Goal: Transaction & Acquisition: Book appointment/travel/reservation

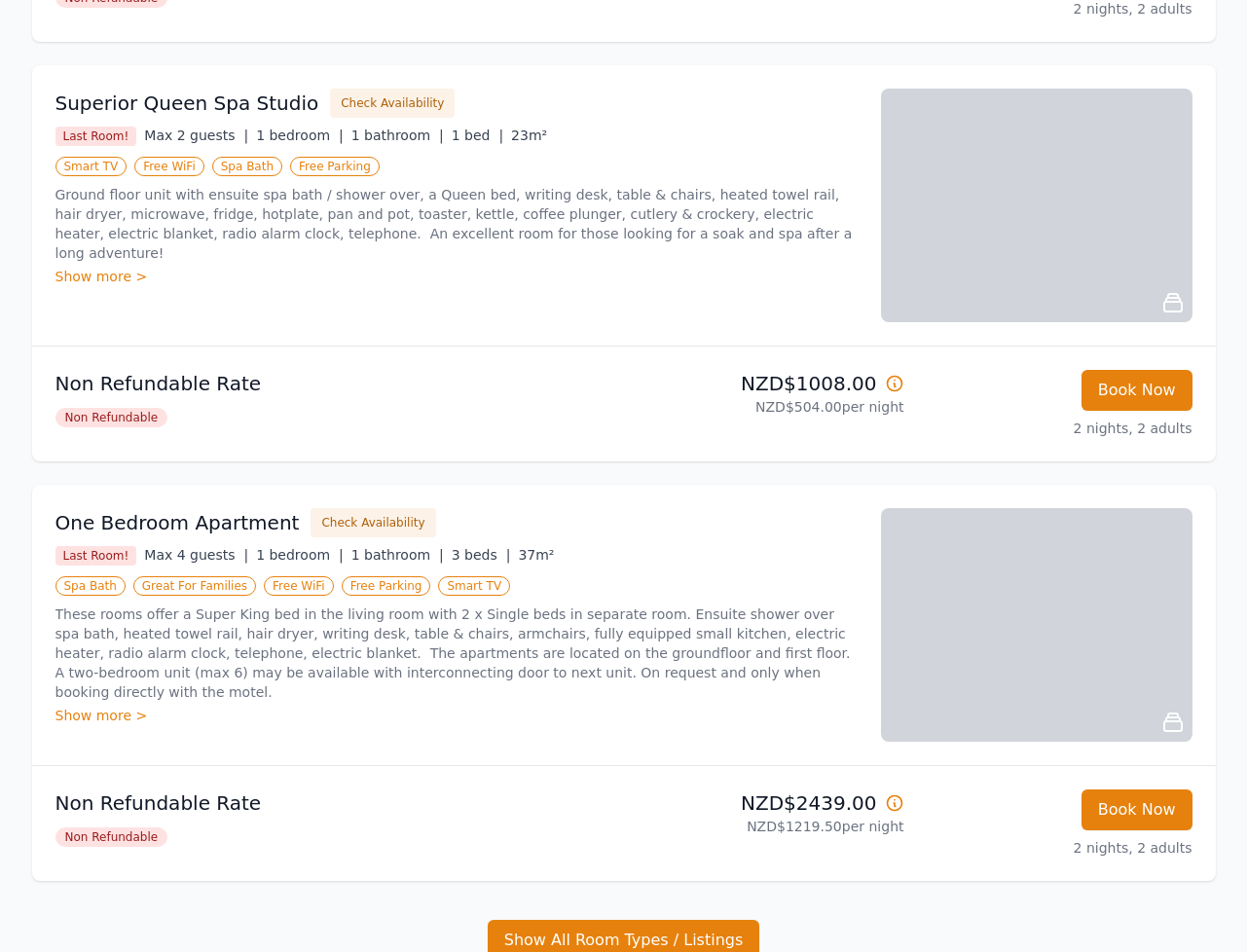
scroll to position [694, 0]
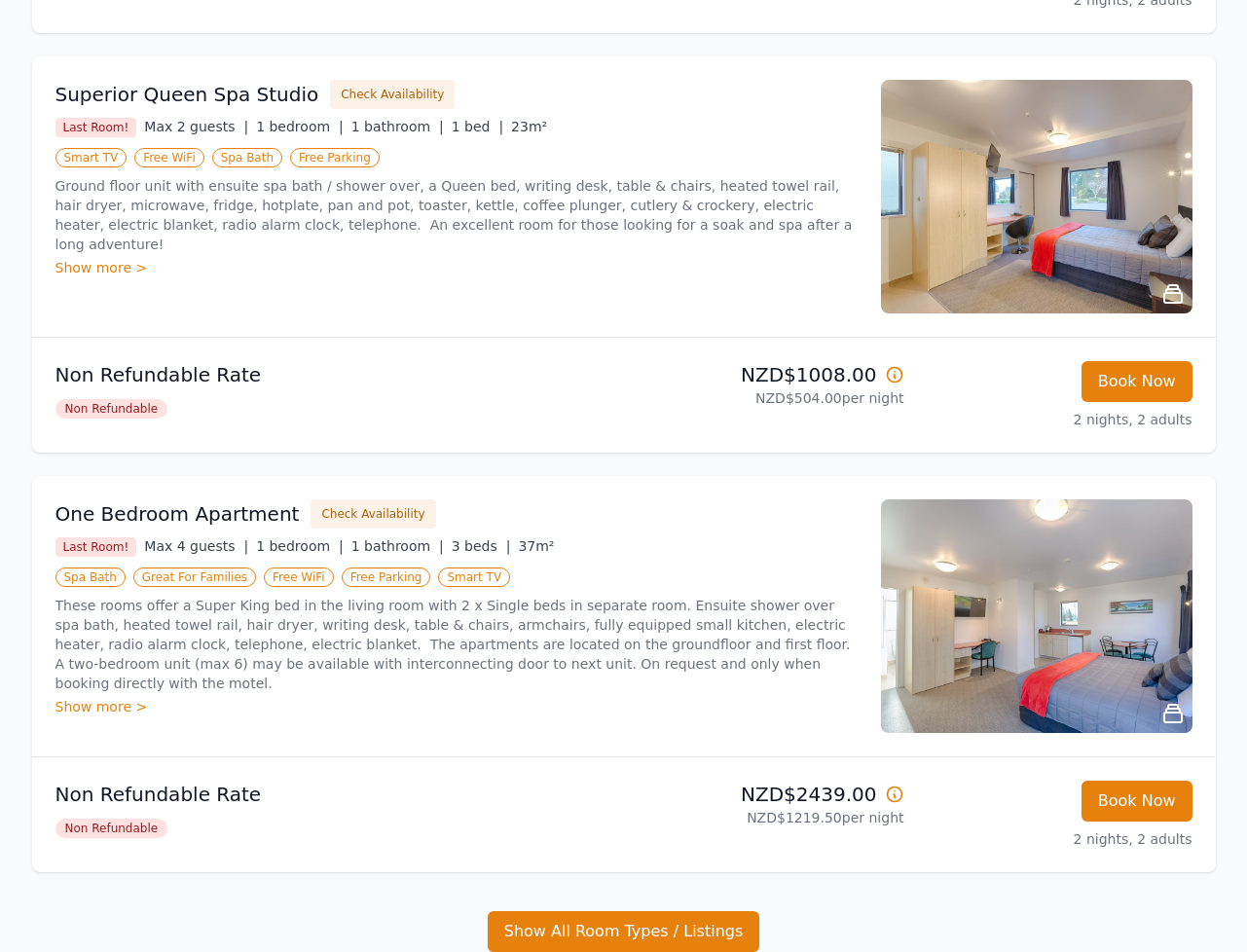
click at [157, 793] on p "Non Refundable Rate" at bounding box center [335, 795] width 561 height 28
click at [114, 840] on div "Non Refundable Rate Non Refundable" at bounding box center [335, 814] width 561 height 68
click at [122, 826] on span "Non Refundable" at bounding box center [111, 828] width 113 height 20
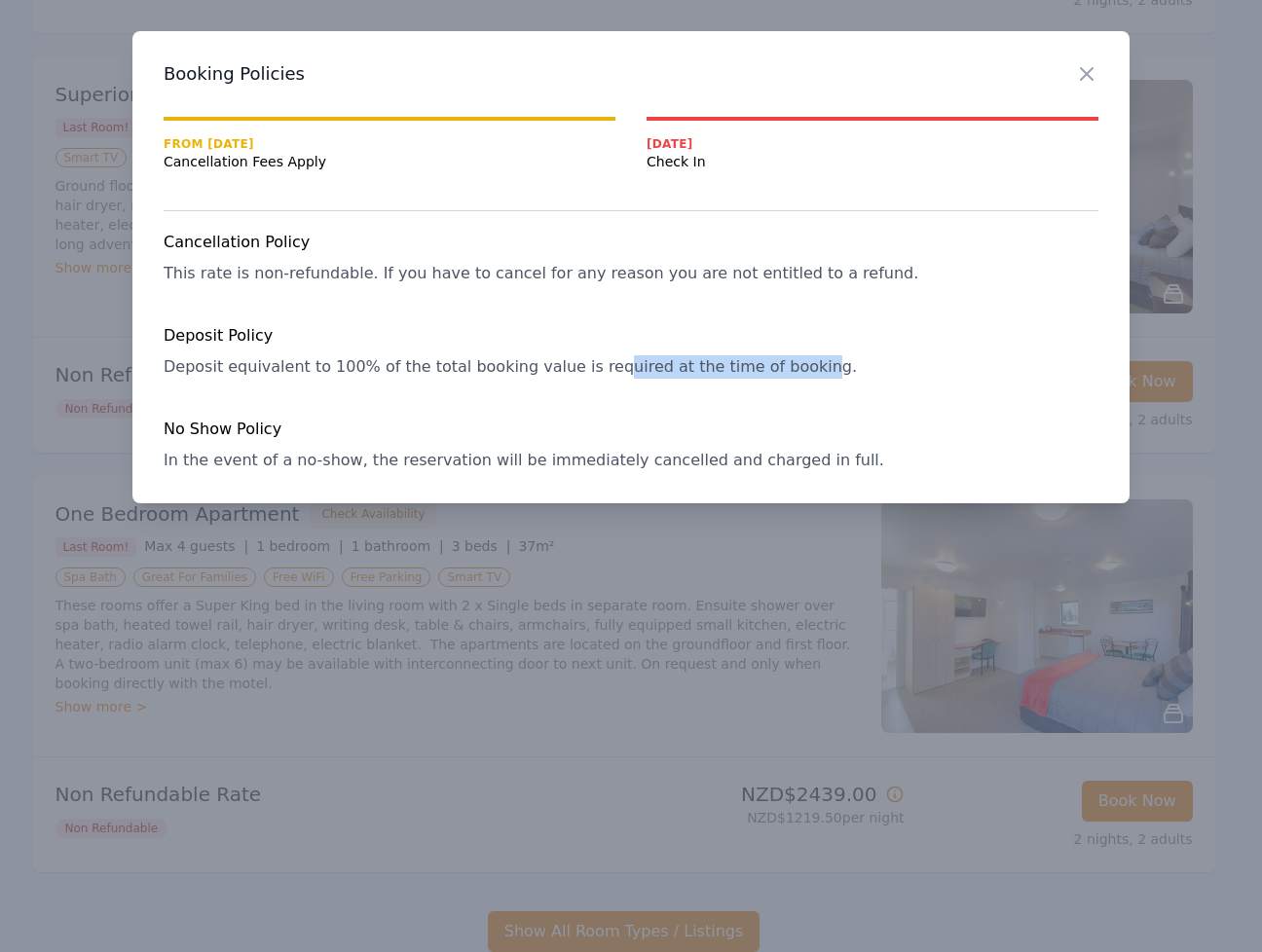
drag, startPoint x: 745, startPoint y: 371, endPoint x: 544, endPoint y: 373, distance: 201.0
click at [552, 373] on span "Deposit equivalent to 100% of the total booking value is required at the time o…" at bounding box center [509, 366] width 693 height 19
drag, startPoint x: 430, startPoint y: 374, endPoint x: 297, endPoint y: 389, distance: 133.8
click at [392, 375] on span "Deposit equivalent to 100% of the total booking value is required at the time o…" at bounding box center [509, 366] width 693 height 19
drag, startPoint x: 249, startPoint y: 462, endPoint x: 367, endPoint y: 461, distance: 118.0
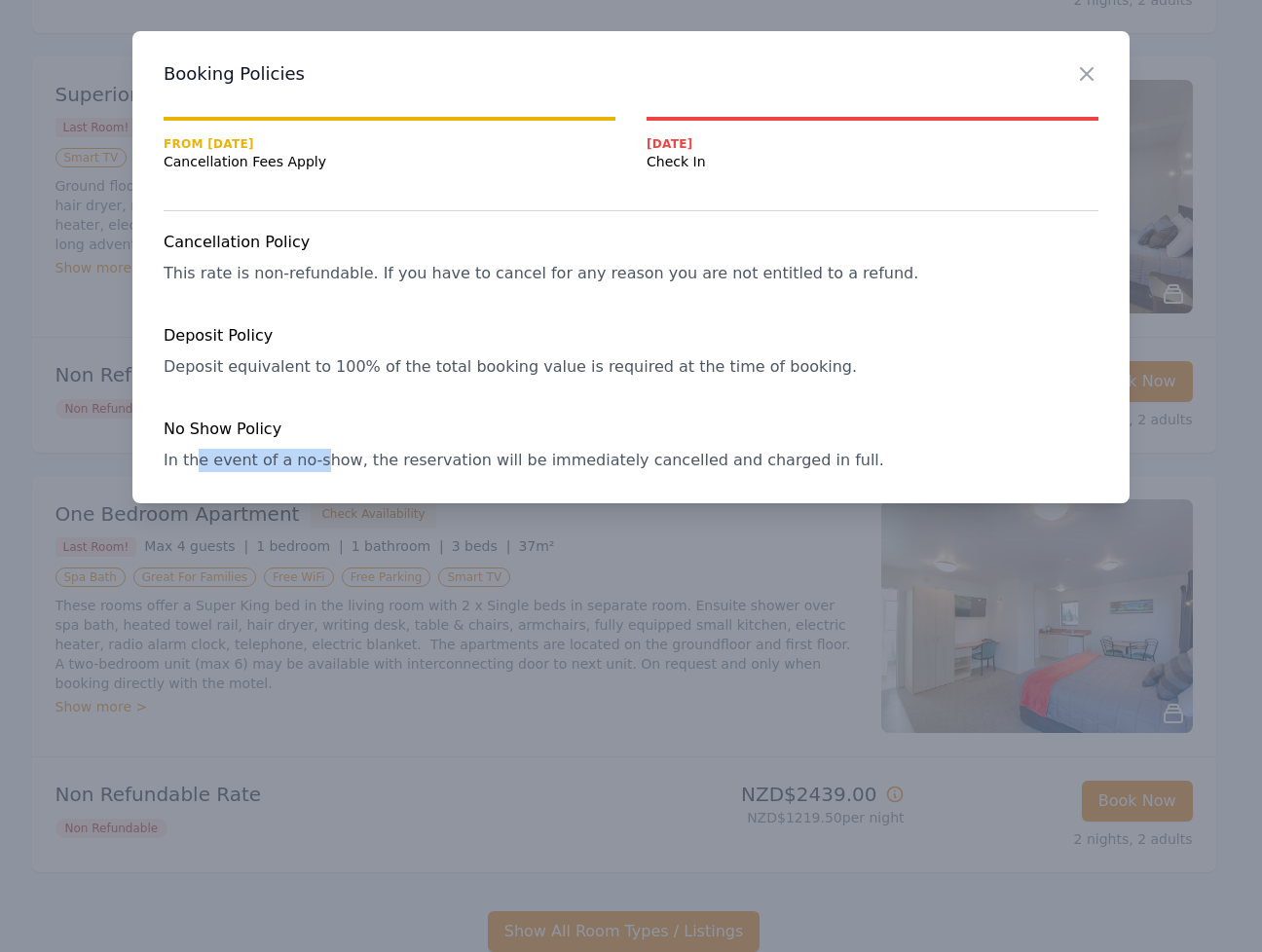
click at [330, 462] on span "In the event of a no-show, the reservation will be immediately cancelled and ch…" at bounding box center [523, 460] width 720 height 19
drag, startPoint x: 483, startPoint y: 461, endPoint x: 280, endPoint y: 459, distance: 203.0
click at [377, 459] on span "In the event of a no-show, the reservation will be immediately cancelled and ch…" at bounding box center [523, 460] width 720 height 19
drag, startPoint x: 287, startPoint y: 462, endPoint x: 626, endPoint y: 462, distance: 339.0
click at [391, 462] on span "In the event of a no-show, the reservation will be immediately cancelled and ch…" at bounding box center [523, 460] width 720 height 19
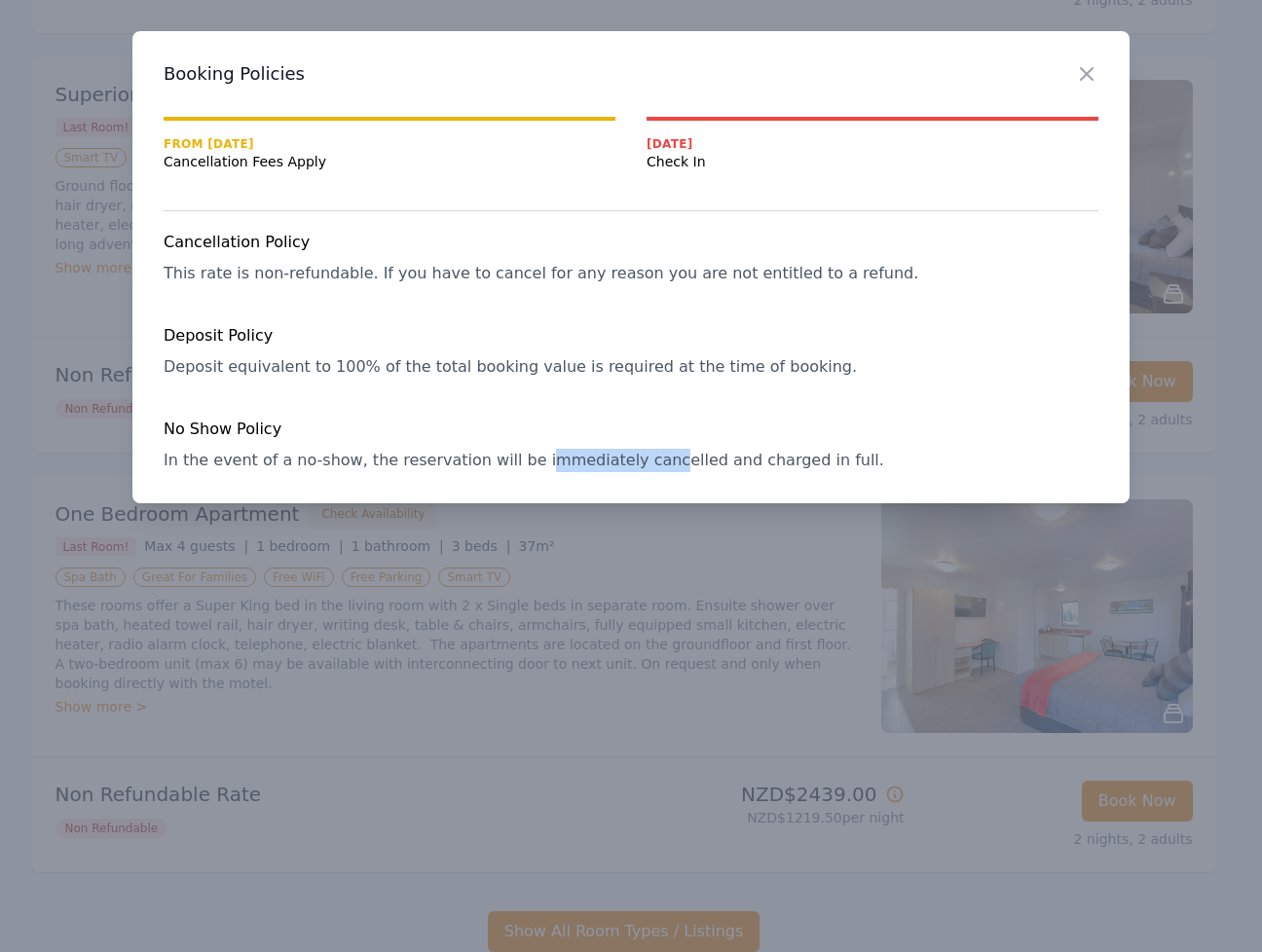
drag, startPoint x: 618, startPoint y: 462, endPoint x: 389, endPoint y: 457, distance: 229.1
click at [470, 462] on span "In the event of a no-show, the reservation will be immediately cancelled and ch…" at bounding box center [523, 460] width 720 height 19
drag, startPoint x: 448, startPoint y: 460, endPoint x: 600, endPoint y: 461, distance: 152.0
click at [472, 461] on span "In the event of a no-show, the reservation will be immediately cancelled and ch…" at bounding box center [523, 460] width 720 height 19
drag, startPoint x: 710, startPoint y: 461, endPoint x: 386, endPoint y: 457, distance: 324.0
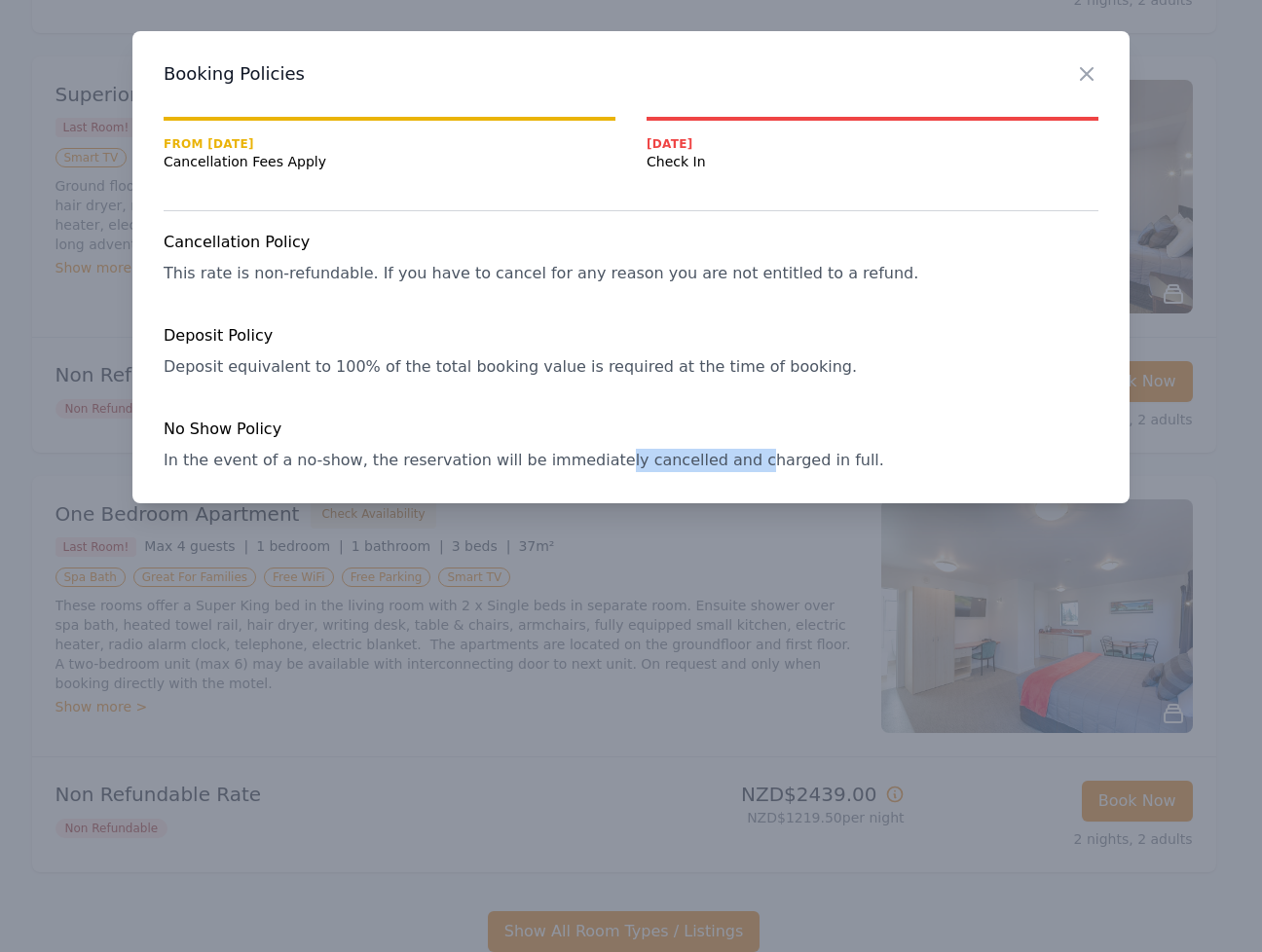
click at [552, 457] on span "In the event of a no-show, the reservation will be immediately cancelled and ch…" at bounding box center [523, 460] width 720 height 19
drag, startPoint x: 417, startPoint y: 462, endPoint x: 793, endPoint y: 465, distance: 376.0
click at [558, 464] on span "In the event of a no-show, the reservation will be immediately cancelled and ch…" at bounding box center [523, 460] width 720 height 19
drag, startPoint x: 793, startPoint y: 465, endPoint x: 912, endPoint y: 244, distance: 251.0
click at [793, 464] on span "In the event of a no-show, the reservation will be immediately cancelled and ch…" at bounding box center [523, 460] width 720 height 19
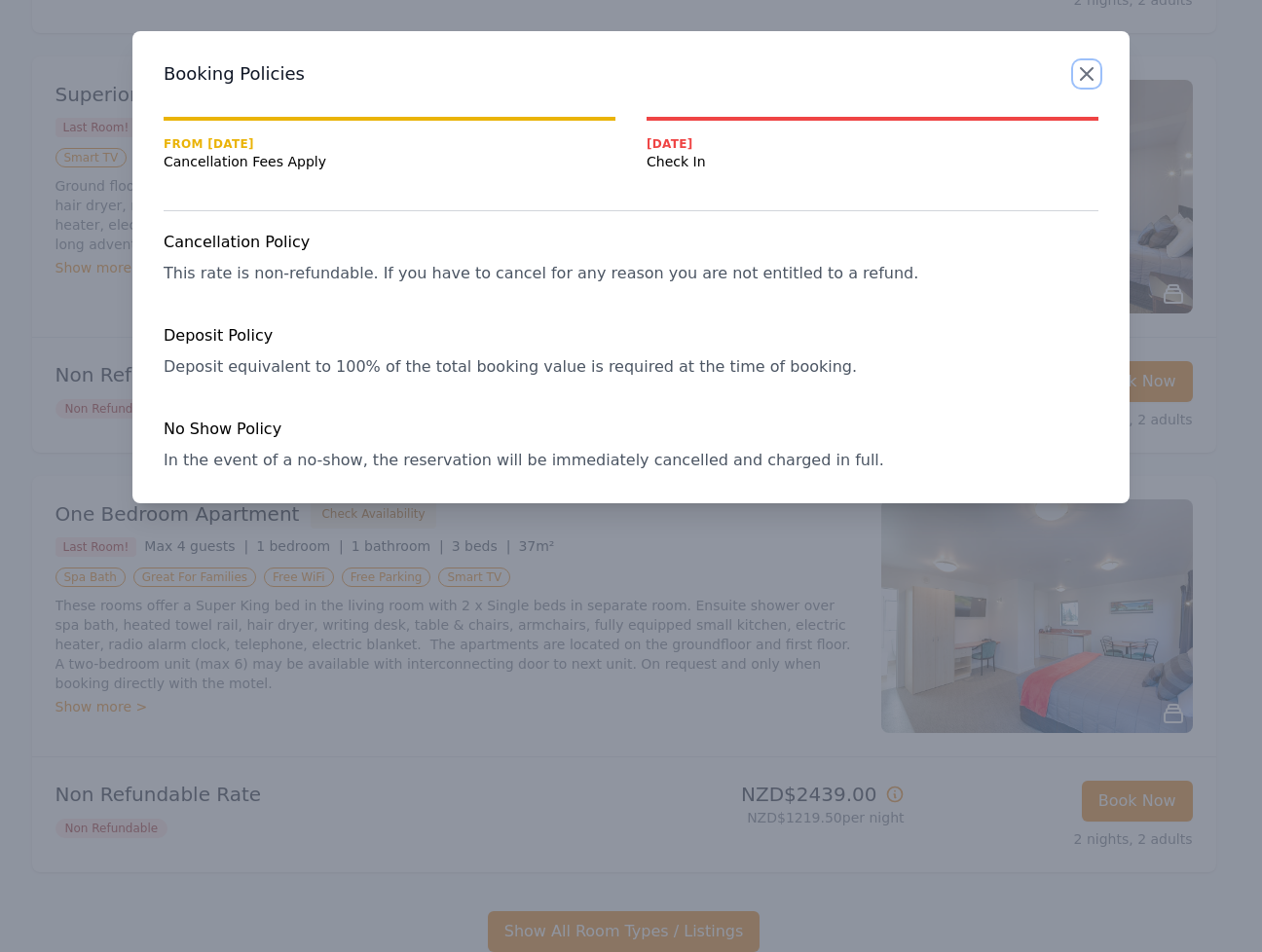
click at [1078, 82] on icon "button" at bounding box center [1087, 74] width 24 height 24
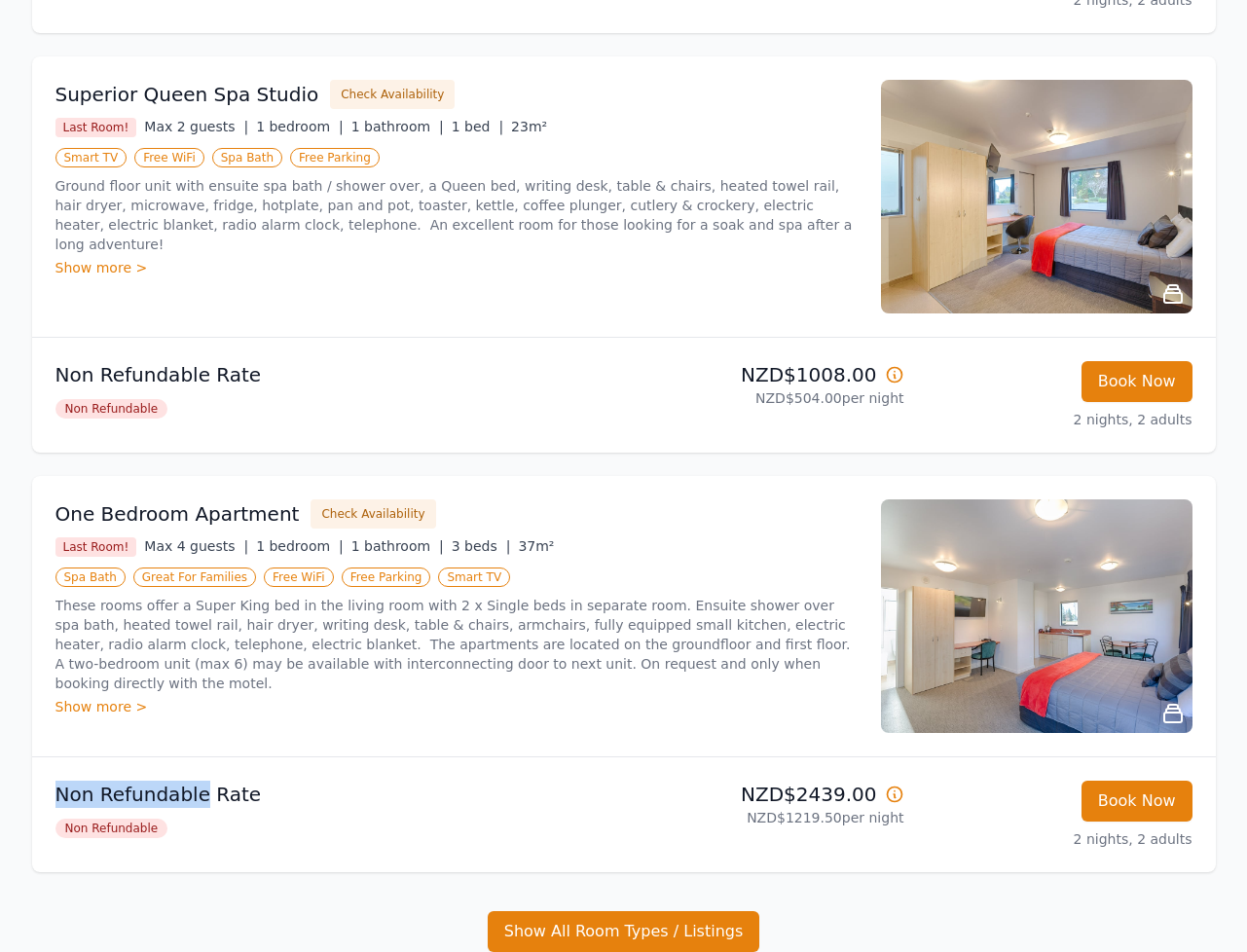
drag, startPoint x: 195, startPoint y: 793, endPoint x: 50, endPoint y: 787, distance: 145.1
click at [50, 787] on li "Non Refundable Rate Non Refundable NZD$2439.00 NZD$1219.50 per night Book Now 2…" at bounding box center [624, 814] width 1184 height 115
copy p "Non Refundable"
click at [124, 831] on span "Non Refundable" at bounding box center [111, 828] width 113 height 20
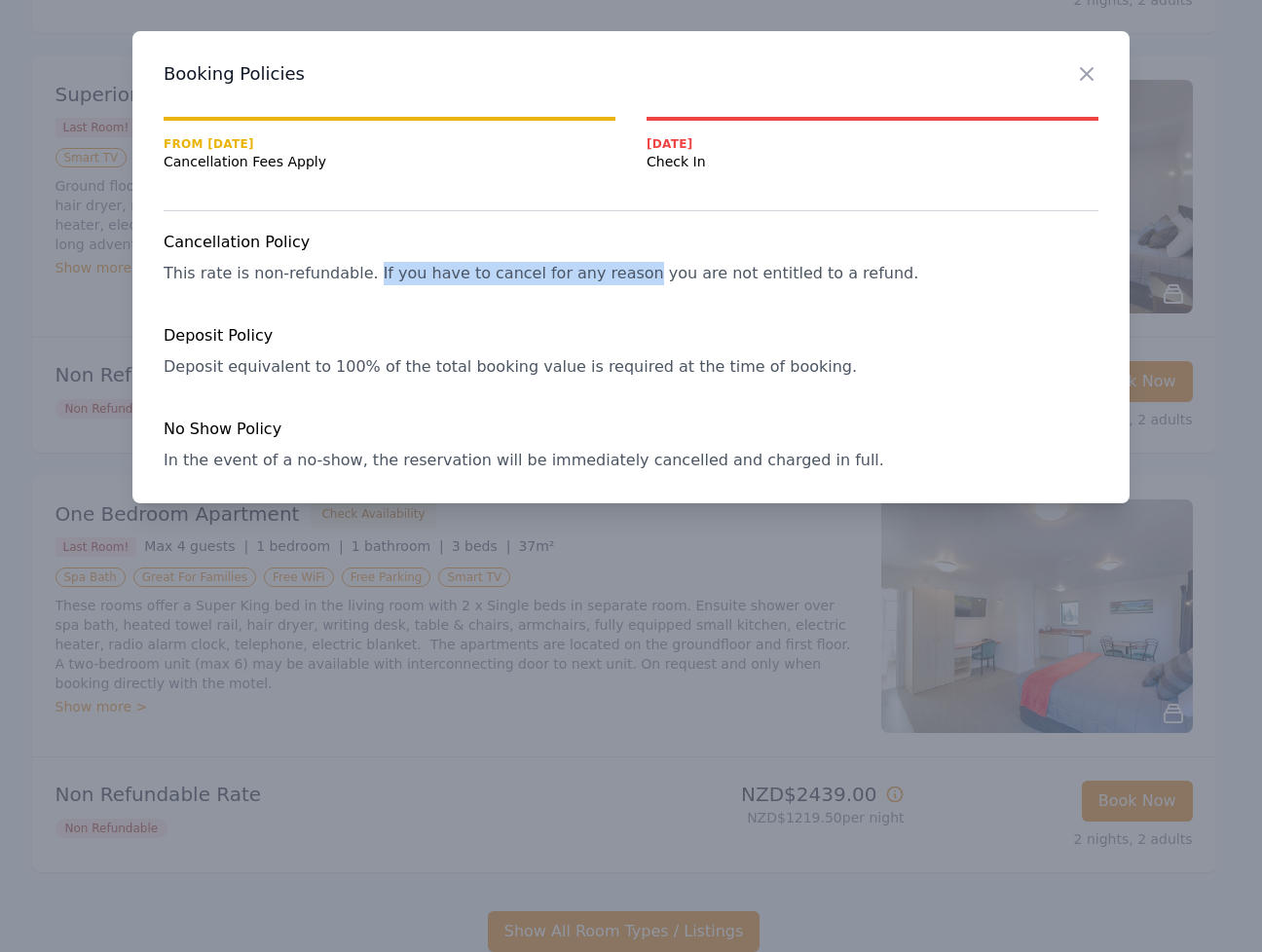
drag, startPoint x: 364, startPoint y: 270, endPoint x: 606, endPoint y: 265, distance: 242.1
click at [606, 265] on span "This rate is non-refundable. If you have to cancel for any reason you are not e…" at bounding box center [541, 273] width 755 height 19
copy span "If you have to cancel for any reason"
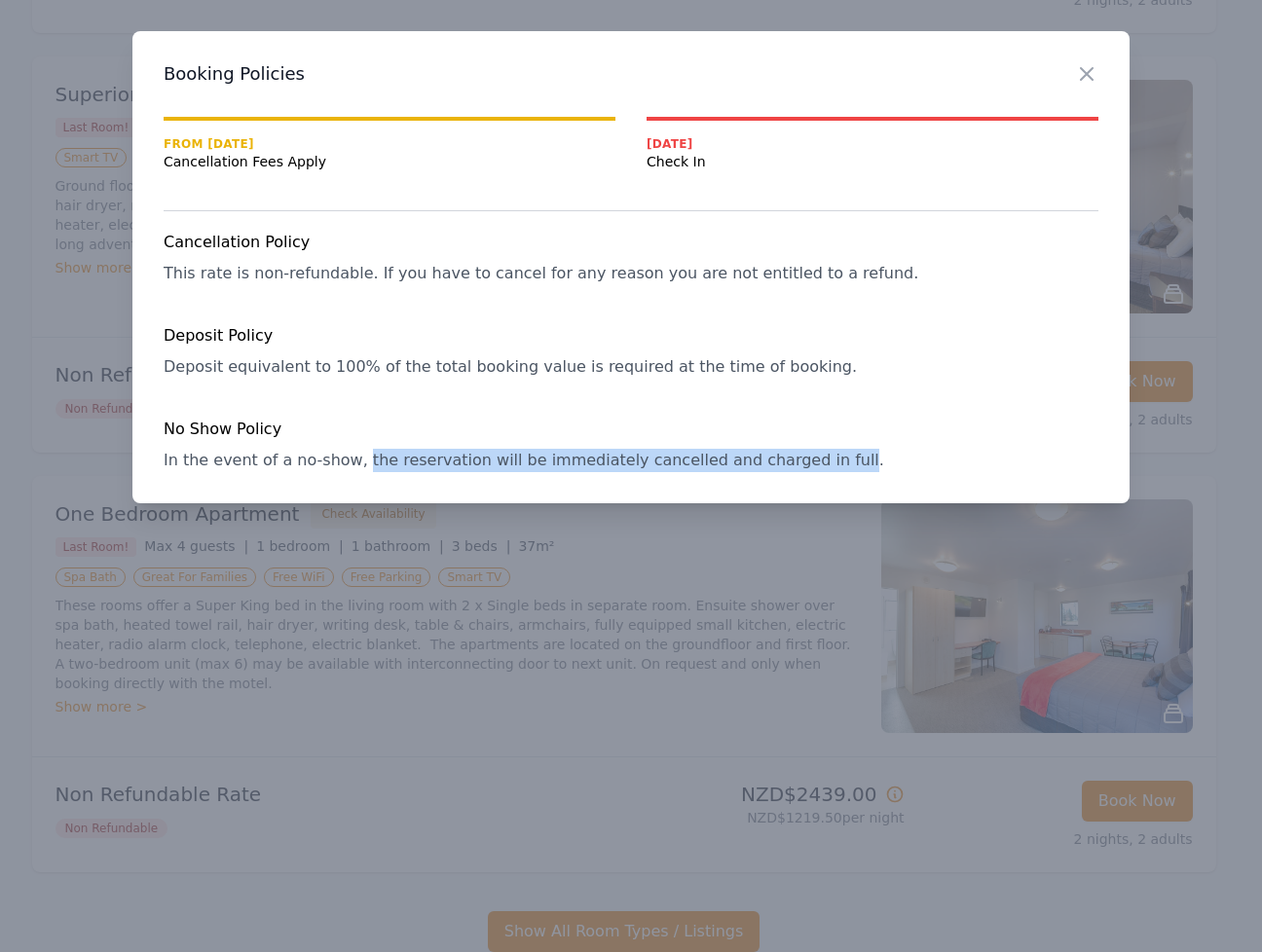
drag, startPoint x: 352, startPoint y: 458, endPoint x: 798, endPoint y: 460, distance: 446.0
click at [798, 460] on span "In the event of a no-show, the reservation will be immediately cancelled and ch…" at bounding box center [523, 460] width 720 height 19
copy span "the reservation will be immediately cancelled and charged in full"
click at [1080, 73] on icon "button" at bounding box center [1087, 74] width 24 height 24
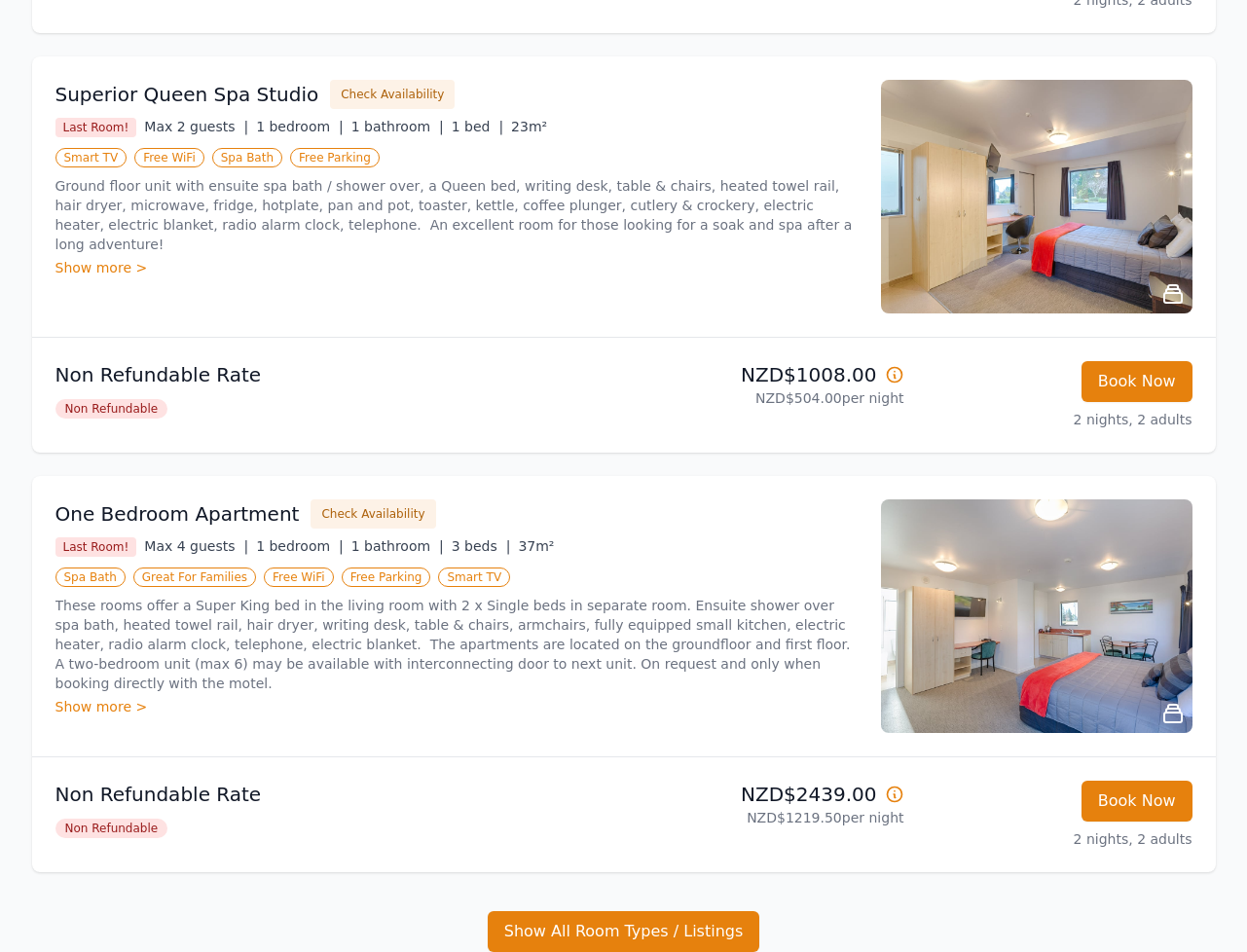
click at [727, 477] on div "One Bedroom Apartment Check Availability Last Room! Max 4 guests | 1 bedroom | …" at bounding box center [624, 615] width 1184 height 280
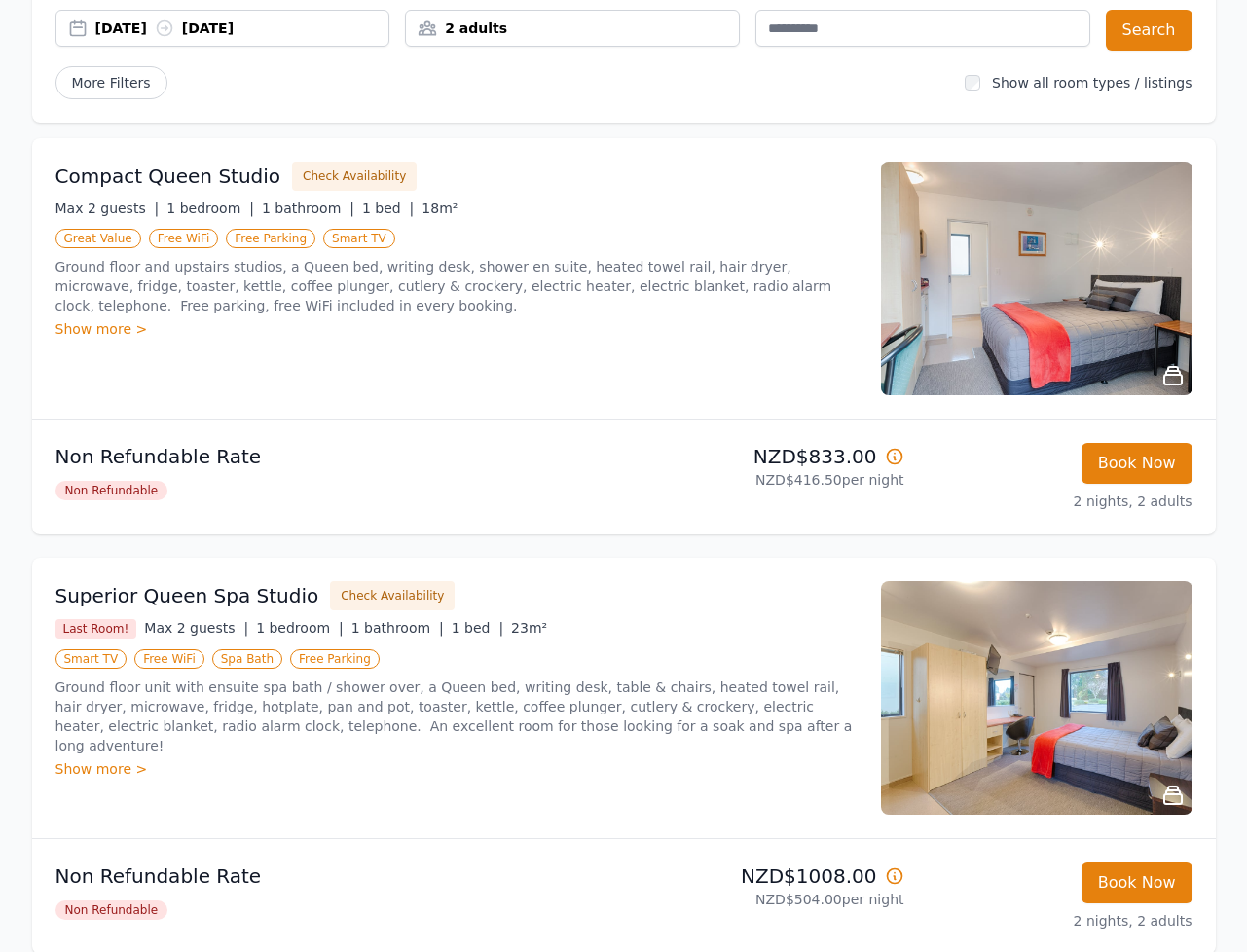
scroll to position [29, 0]
